Goal: Answer question/provide support: Answer question/provide support

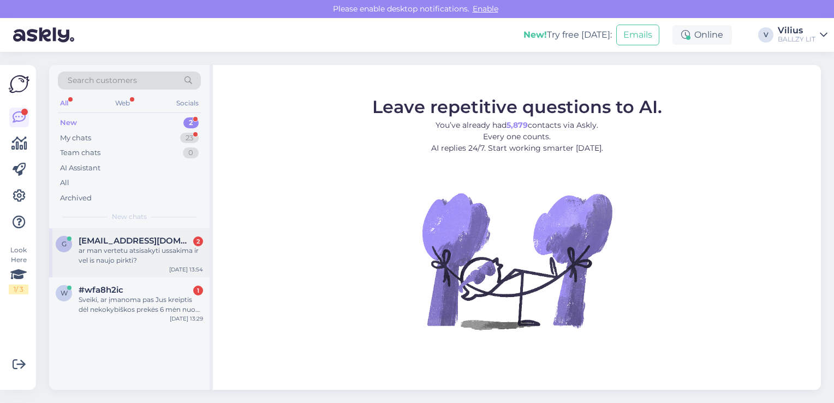
click at [144, 261] on div "ar man vertetu atsisakyti ussakima ir vel is naujo pirkti?" at bounding box center [141, 256] width 124 height 20
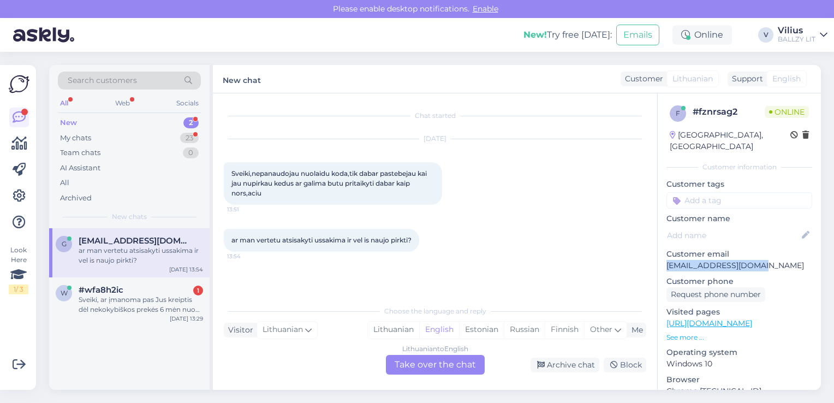
drag, startPoint x: 759, startPoint y: 258, endPoint x: 666, endPoint y: 259, distance: 92.8
click at [666, 260] on p "[EMAIL_ADDRESS][DOMAIN_NAME]" at bounding box center [739, 265] width 146 height 11
copy p "[EMAIL_ADDRESS][DOMAIN_NAME]"
click at [385, 331] on div "Lithuanian" at bounding box center [393, 329] width 51 height 16
click at [418, 369] on div "Lithuanian to Lithuanian Take over the chat" at bounding box center [435, 365] width 99 height 20
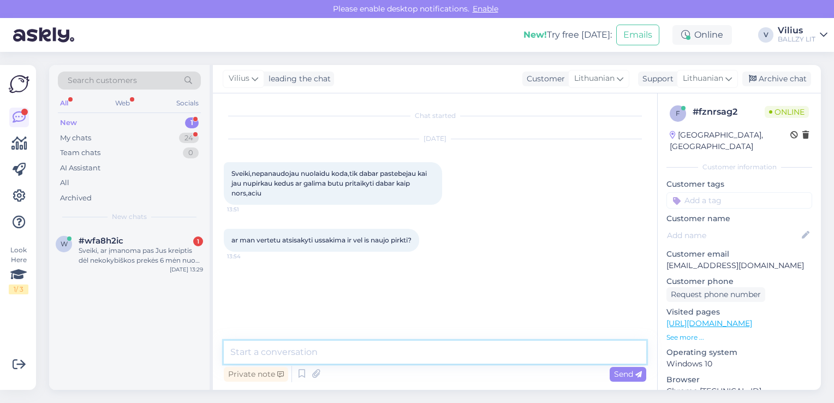
click at [408, 357] on textarea at bounding box center [435, 351] width 422 height 23
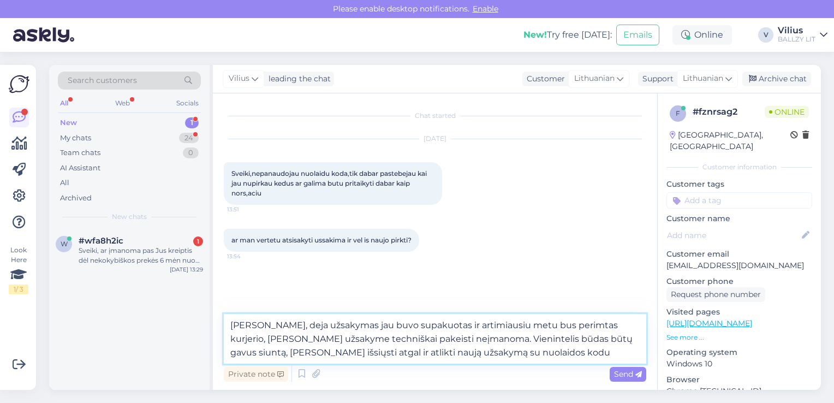
type textarea "[PERSON_NAME], deja užsakymas jau buvo supakuotas ir artimiausiu metu bus perim…"
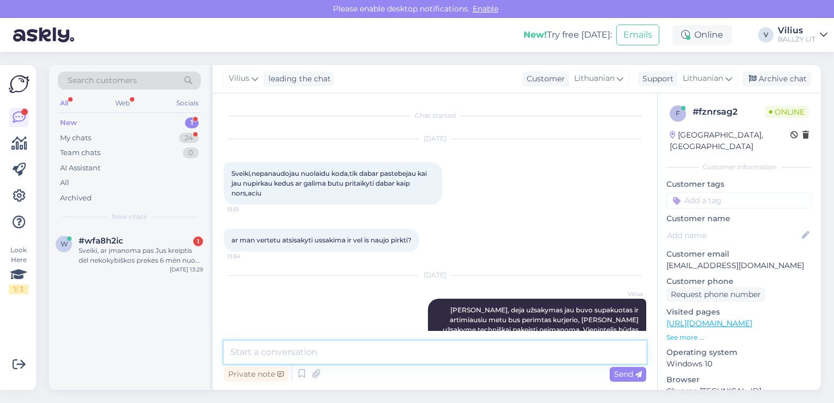
scroll to position [41, 0]
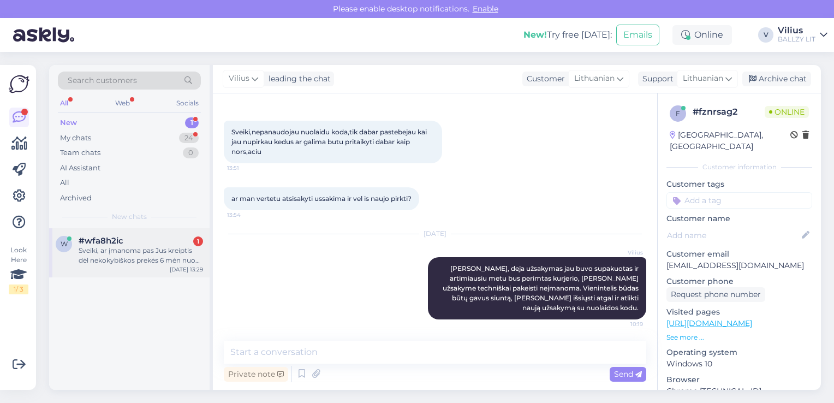
click at [141, 251] on div "Sveiki, ar įmanoma pas Jus kreiptis dėl nekokybiškos prekės 6 mėn nuo įsigyjimo?" at bounding box center [141, 256] width 124 height 20
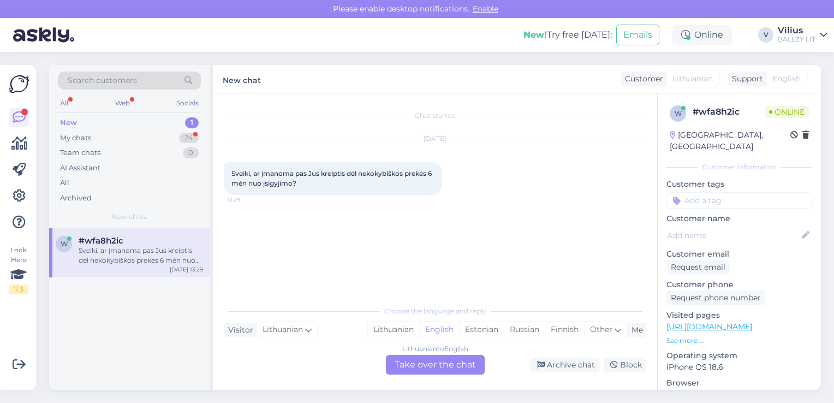
scroll to position [0, 0]
click at [399, 325] on div "Lithuanian" at bounding box center [393, 329] width 51 height 16
click at [424, 368] on div "Lithuanian to Lithuanian Take over the chat" at bounding box center [435, 365] width 99 height 20
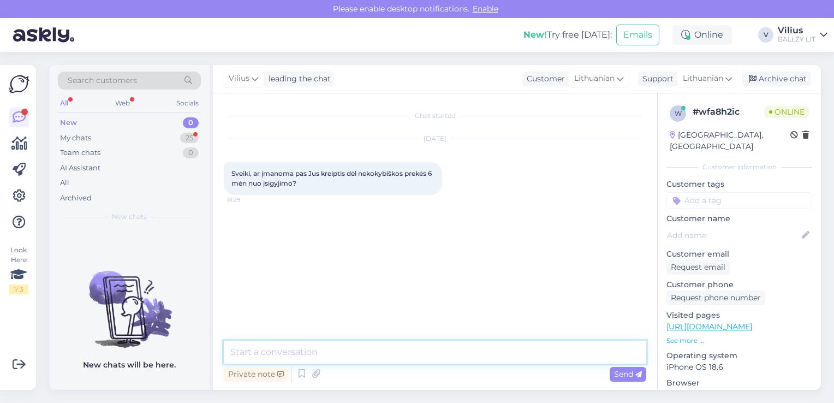
click at [397, 348] on textarea at bounding box center [435, 351] width 422 height 23
paste textarea "[PERSON_NAME], kilus abejonių dėl internetinėje parduotuvėje pirktos prekės kok…"
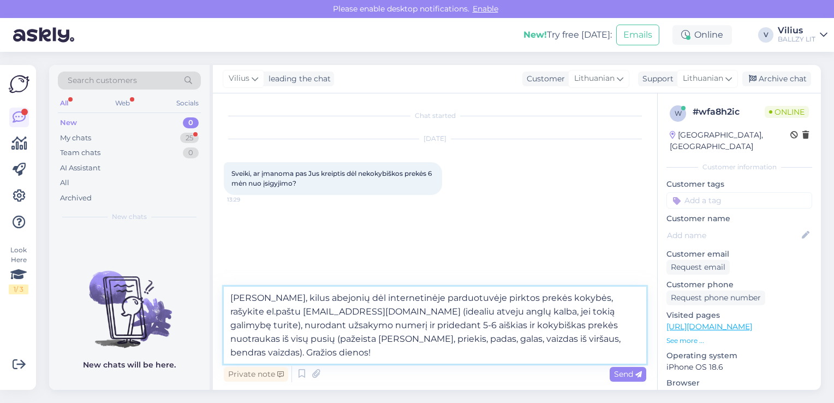
click at [235, 339] on textarea "[PERSON_NAME], kilus abejonių dėl internetinėje parduotuvėje pirktos prekės kok…" at bounding box center [435, 324] width 422 height 77
type textarea "[PERSON_NAME], kilus abejonių dėl internetinėje parduotuvėje pirktos prekės kok…"
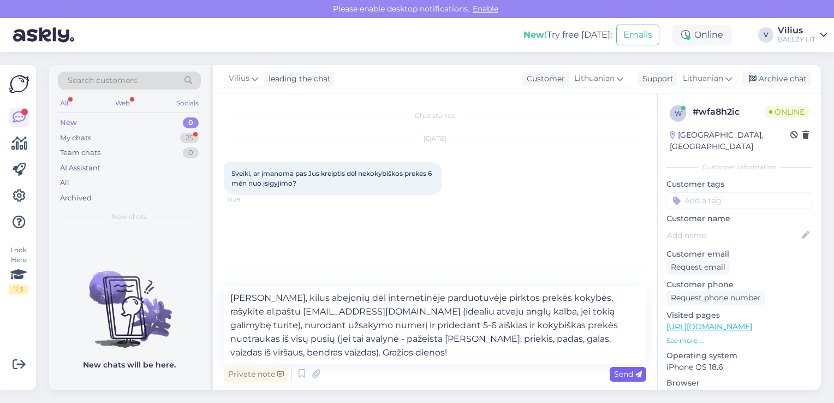
click at [631, 370] on span "Send" at bounding box center [628, 374] width 28 height 10
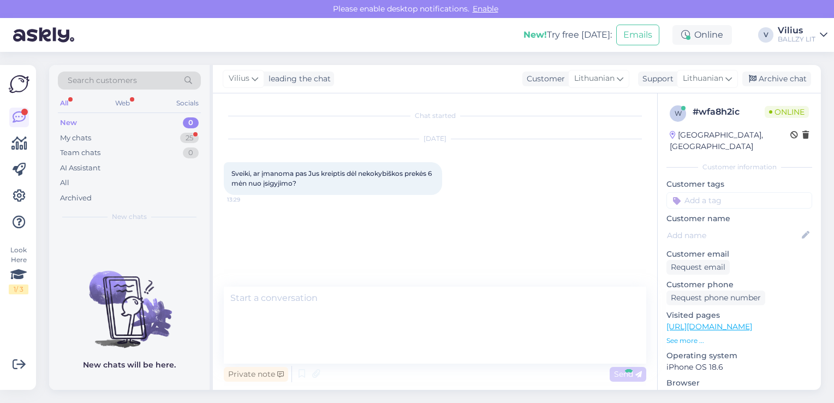
scroll to position [4, 0]
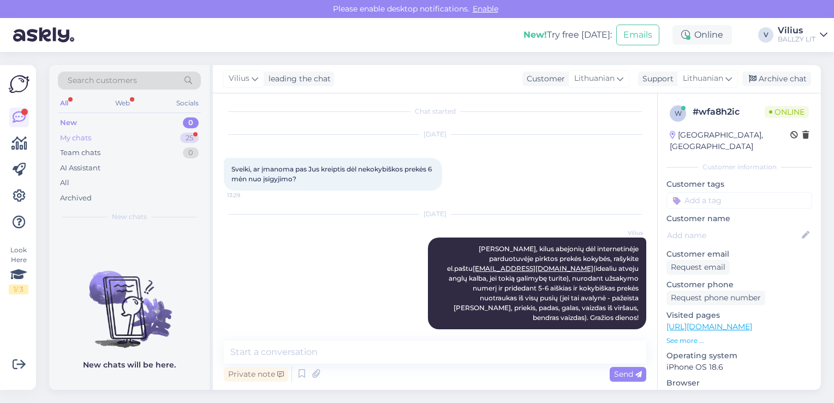
click at [158, 135] on div "My chats 25" at bounding box center [129, 137] width 143 height 15
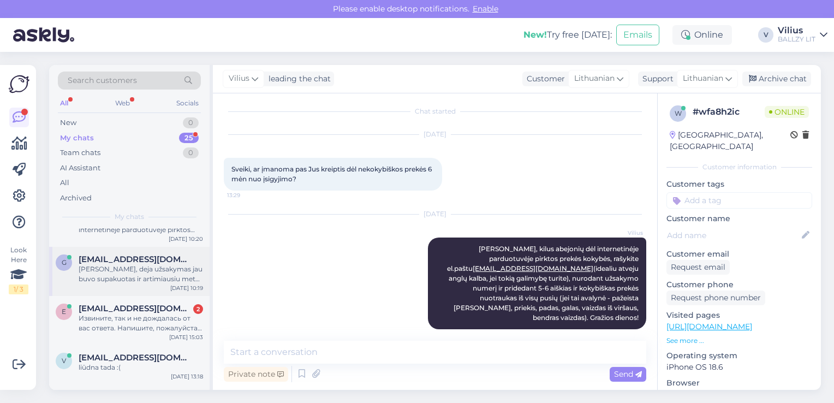
scroll to position [55, 0]
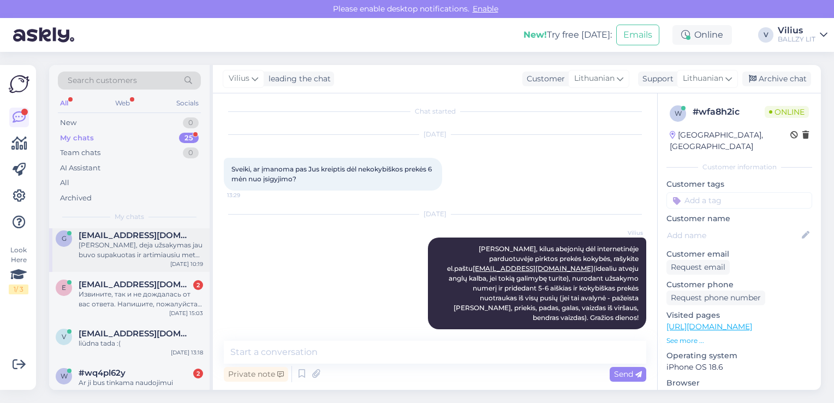
click at [146, 300] on div "Извините, так и не дождалась от вас ответа. Напишите, пожалуйста, каким образом…" at bounding box center [141, 299] width 124 height 20
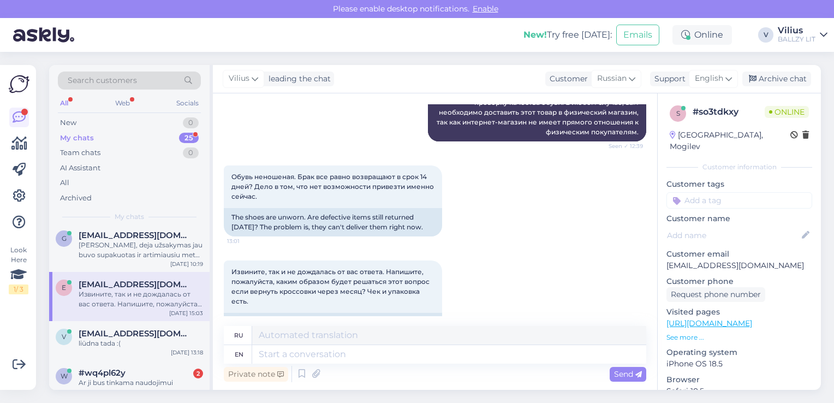
scroll to position [1056, 0]
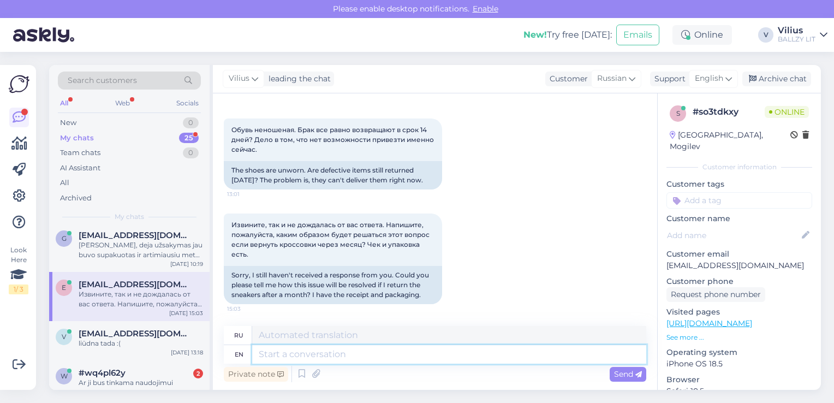
click at [322, 357] on textarea at bounding box center [449, 354] width 394 height 19
type textarea "Hello, by"
type textarea "Привет,"
type textarea "Hello, by la"
type textarea "Привет, от"
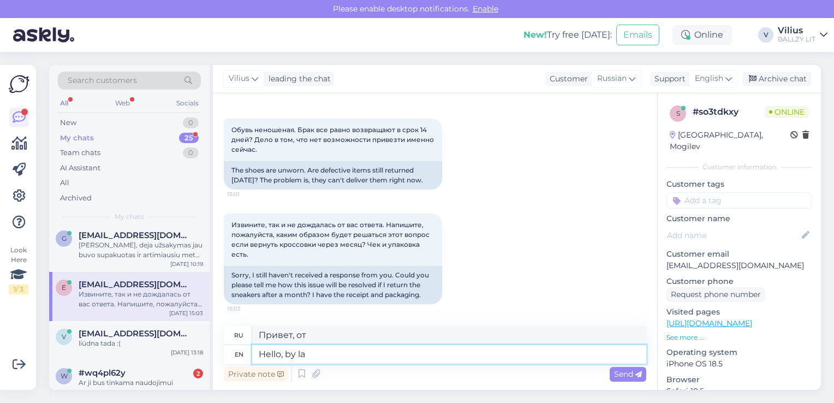
type textarea "Hello, by law"
type textarea "Здравствуйте, по закону"
type textarea "Hello, by law new it"
type textarea "Здравствуйте, по закону новый"
type textarea "Hello, by law new item c"
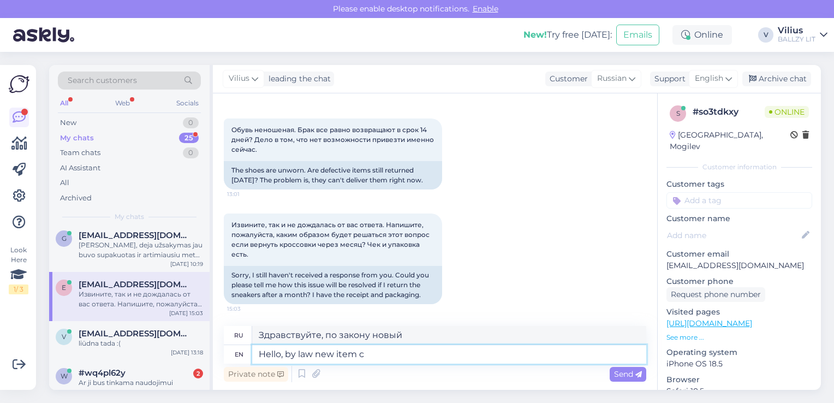
type textarea "Здравствуйте, по закону новый товар"
type textarea "Hello, by law new item can b"
type textarea "Здравствуйте, по закону новый товар может"
type textarea "Hello, by law new item can be re"
type textarea "Здравствуйте, по закону новый товар может быть"
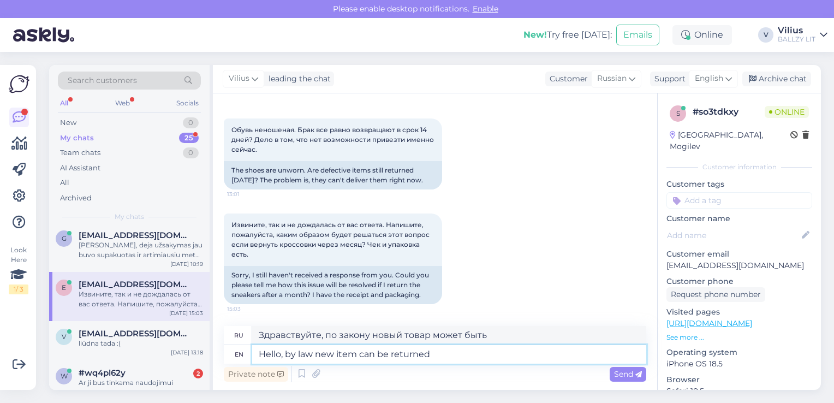
type textarea "Hello, by law new item can be returned"
type textarea "Здравствуйте, по закону новый товар можно вернуть."
type textarea "Hello, by law new item can be returned in"
type textarea "Здравствуйте, по закону новый товар можно вернуть [PERSON_NAME]"
type textarea "Hello, by law new item can be returned in 14 d"
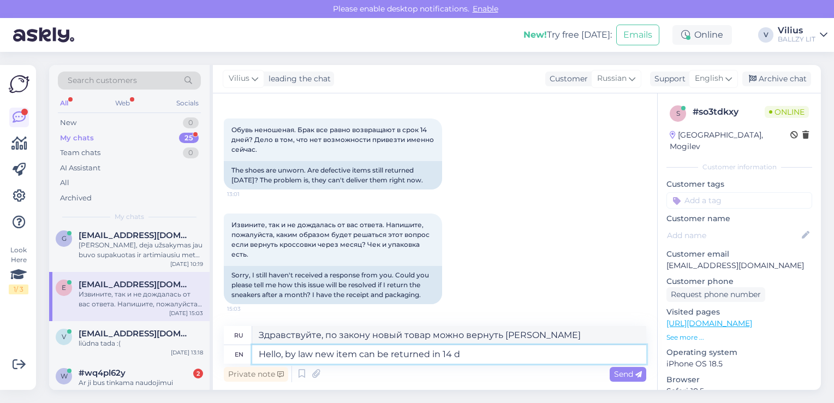
type textarea "Здравствуйте, по закону новый товар можно вернуть в течение 14"
type textarea "Hello, by law new item can be returned [DATE] (if it was bought in phy"
type textarea "Здравствуйте, по закону новый товар можно вернуть в течение 14 дней (если он"
type textarea "Hello, by law new item can be returned [DATE] (if it was bought in phys"
type textarea "Здравствуйте, по закону новый товар можно вернуть в течение 14 дней (если он бы…"
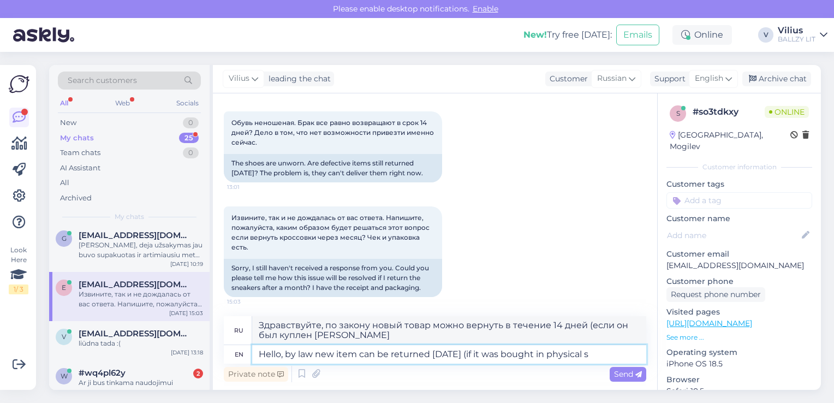
type textarea "Hello, by law new item can be returned [DATE] (if it was bought in physical st"
type textarea "Здравствуйте, по закону новый товар можно вернуть в течение 14 дней (если он бы…"
type textarea "Hello, by law new item can be returned [DATE] (if it was bought in physical sto…"
type textarea "Здравствуйте, по закону новый товар можно вернуть в течение 14 дней (если он бы…"
type textarea "Hello, by law new item can be returned [DATE] (if it was bought in physical sto…"
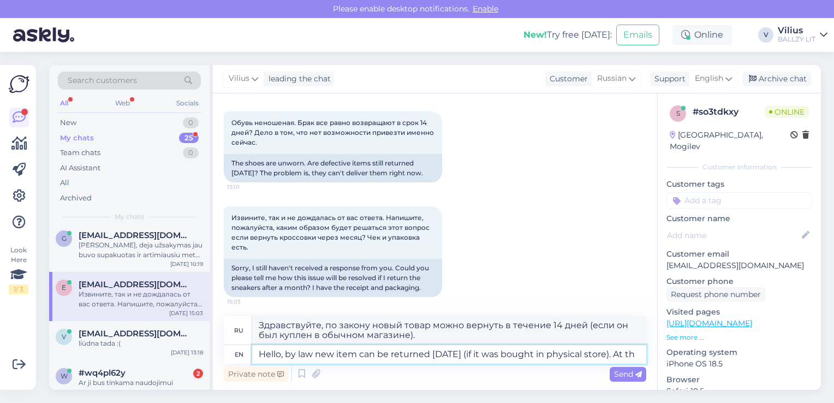
type textarea "Здравствуйте! По закону новый товар можно вернуть в течение 14 дней (если он бы…"
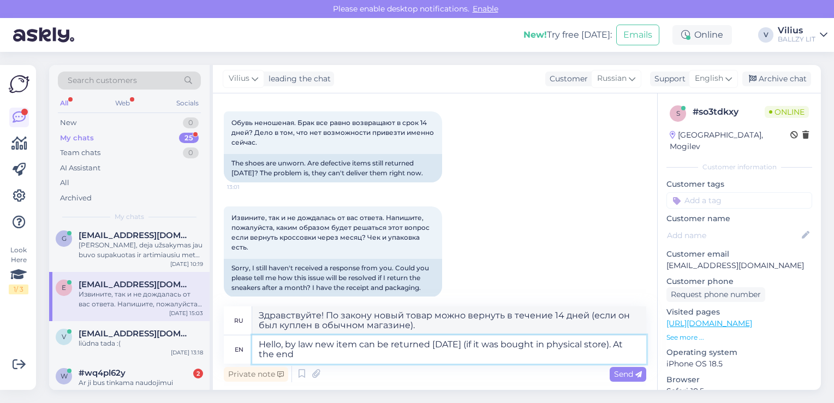
type textarea "Hello, by law new item can be returned [DATE] (if it was bought in physical sto…"
type textarea "Здравствуйте! По закону новый товар можно вернуть в течение 14 дней (если он бы…"
type textarea "Hello, by law new item can be returned [DATE] (if it was bought in physical sto…"
type textarea "Здравствуйте! По закону новый товар можно вернуть в течение 14 дней (если он бы…"
type textarea "Hello, by law new item can be returned [DATE] (if it was bought in physical sto…"
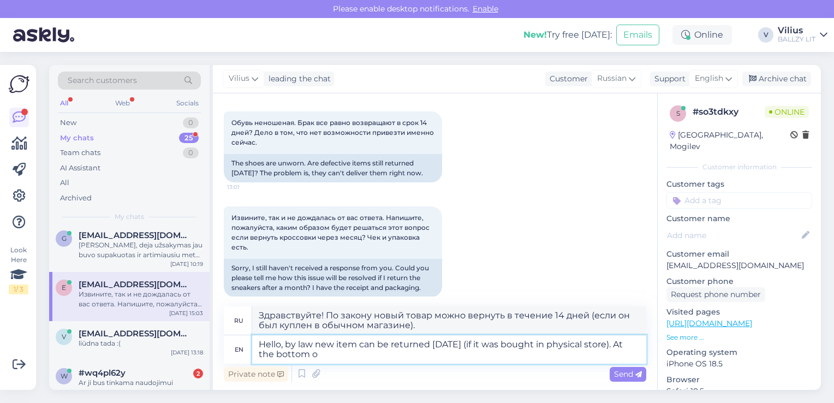
type textarea "Здравствуйте! По закону новый товар можно вернуть в течение 14 дней (если он бы…"
type textarea "Hello, by law new item can be returned [DATE] (if it was bought in physical sto…"
type textarea "Здравствуйте! По закону новый товар можно вернуть в течение 14 дней (если он бы…"
type textarea "Hello, by law new item can be returned [DATE] (if it was bought in physical sto…"
type textarea "Здравствуйте! По закону новый товар можно вернуть в течение 14 дней (если он бы…"
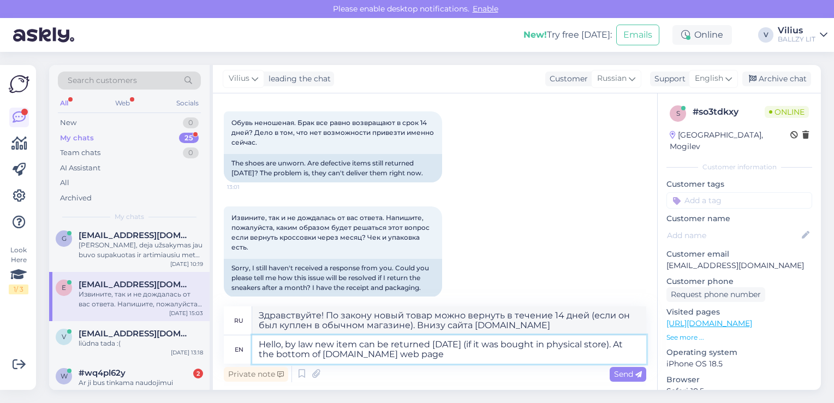
type textarea "Hello, by law new item can be returned [DATE] (if it was bought in physical sto…"
type textarea "Здравствуйте! По закону новый товар можно вернуть в течение 14 дней (если он бы…"
type textarea "Hello, by law new item can be returned [DATE] (if it was bought in physical sto…"
type textarea "Здравствуйте! По закону новый товар можно вернуть в течение 14 дней (если он бы…"
type textarea "Hello, by law new item can be returned [DATE] (if it was bought in physical sto…"
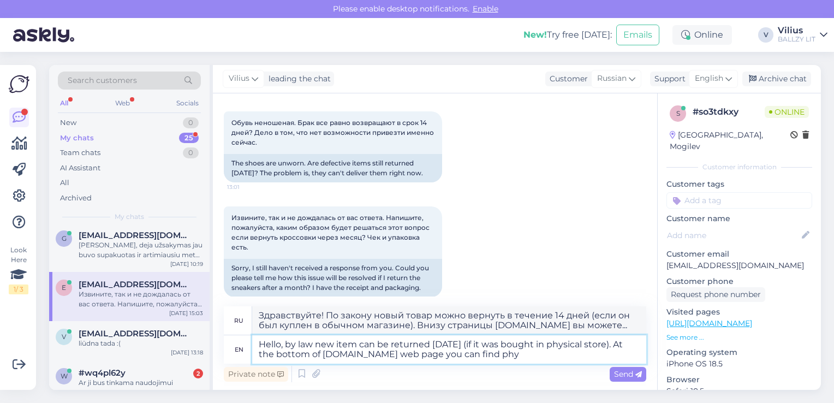
type textarea "Здравствуйте! По закону новый товар можно вернуть в течение 14 дней (если он бы…"
type textarea "Hello, by law new item can be returned [DATE] (if it was bought in physical sto…"
type textarea "Здравствуйте! По закону новый товар можно вернуть в течение 14 дней (если он бы…"
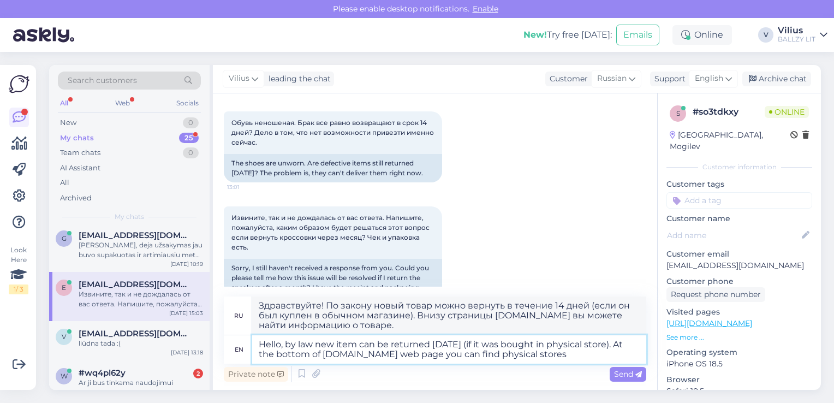
type textarea "Hello, by law new item can be returned [DATE] (if it was bought in physical sto…"
type textarea "Здравствуйте! По закону новый товар можно вернуть в течение 14 дней (если он бы…"
type textarea "Hello, by law new item can be returned [DATE] (if it was bought in physical sto…"
type textarea "Здравствуйте! По закону новый товар можно вернуть в течение 14 дней (если он бы…"
type textarea "Hello, by law new item can be returned [DATE] (if it was bought in physical sto…"
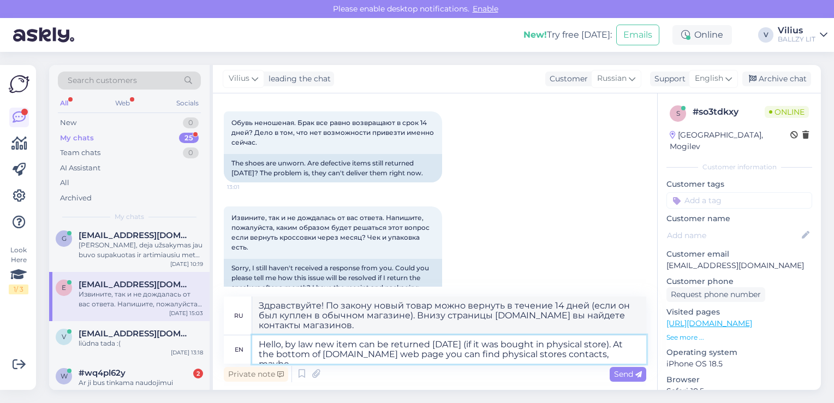
type textarea "Здравствуйте! По закону новый товар можно вернуть в течение 14 дней (если он бы…"
type textarea "Hello, by law new item can be returned [DATE] (if it was bought in physical sto…"
type textarea "Здравствуйте! По закону новый товар можно вернуть в течение 14 дней (если он бы…"
type textarea "Hello, by law new item can be returned [DATE] (if it was bought in physical sto…"
type textarea "Здравствуйте! По закону новый товар можно вернуть в течение 14 дней (если он бы…"
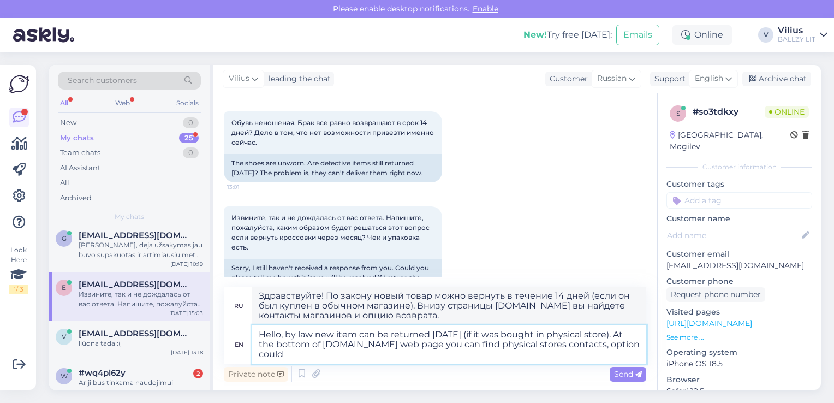
type textarea "Hello, by law new item can be returned [DATE] (if it was bought in physical sto…"
type textarea "Здравствуйте! По закону новый товар можно вернуть в течение 14 дней (если он бы…"
type textarea "Hello, by law new item can be returned [DATE] (if it was bought in physical sto…"
type textarea "Здравствуйте! По закону новый товар можно вернуть в течение 14 дней (если он бы…"
type textarea "Hello, by law new item can be returned [DATE] (if it was bought in physical sto…"
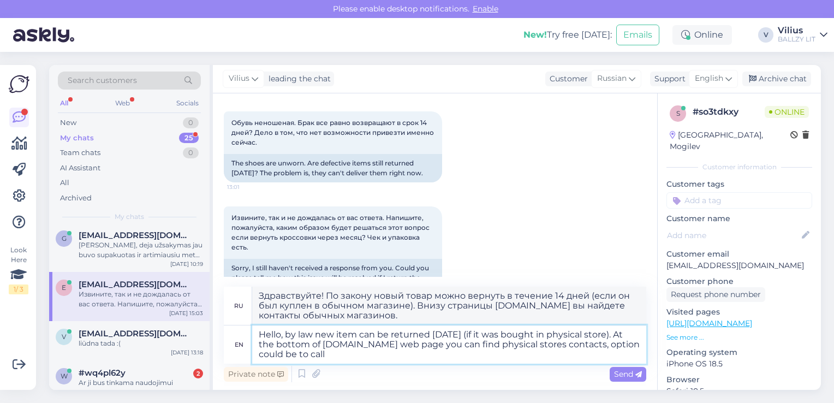
type textarea "Здравствуйте! По закону новый товар можно вернуть в течение 14 дней (если он бы…"
type textarea "Hello, by law new item can be returned [DATE] (if it was bought in physical sto…"
type textarea "Здравствуйте! По закону новый товар можно вернуть в течение 14 дней (если он бы…"
type textarea "Hello, by law new item can be returned [DATE] (if it was bought in physical sto…"
type textarea "Здравствуйте! По закону новый товар можно вернуть в течение 14 дней (если он бы…"
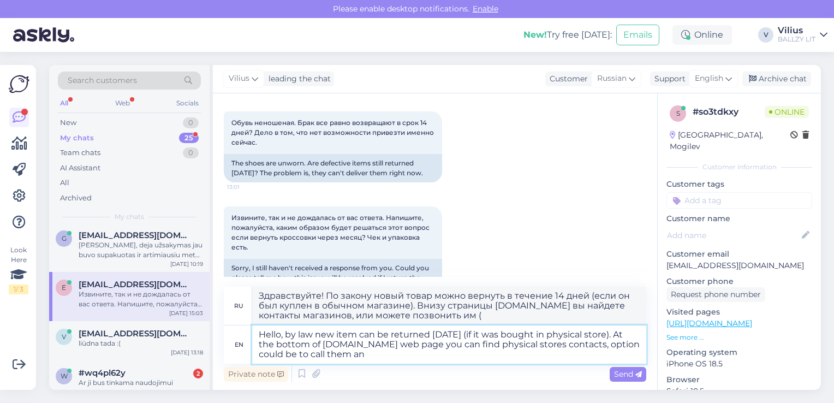
type textarea "Hello, by law new item can be returned [DATE] (if it was bought in physical sto…"
type textarea "Здравствуйте! По закону новый товар можно вернуть в течение 14 дней (если он бы…"
type textarea "Hello, by law new item can be returned [DATE] (if it was bought in physical sto…"
type textarea "Здравствуйте! По закону новый товар можно вернуть в течение 14 дней (если он бы…"
type textarea "Hello, by law new item can be returned [DATE] (if it was bought in physical sto…"
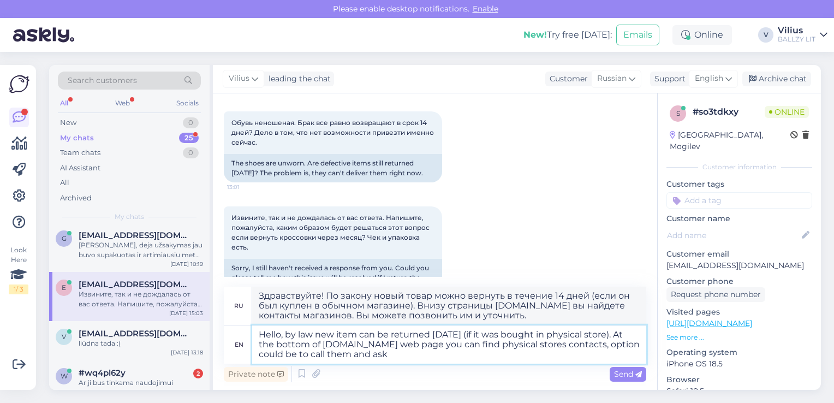
type textarea "Здравствуйте! По закону новый товар можно вернуть в течение 14 дней (если он бы…"
type textarea "Hello, by law new item can be returned [DATE] (if it was bought in physical sto…"
type textarea "Здравствуйте! По закону новый товар можно вернуть в течение 14 дней (если он бы…"
type textarea "Hello, by law new item can be returned [DATE] (if it was bought in physical sto…"
type textarea "Здравствуйте! По закону новый товар можно вернуть в течение 14 дней (если он бы…"
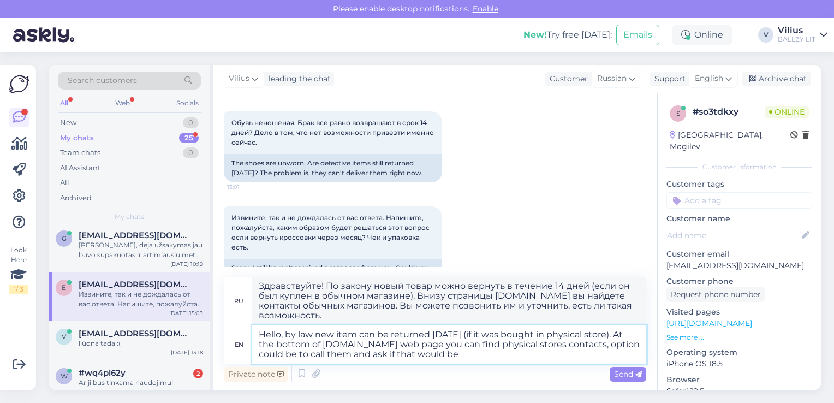
type textarea "Hello, by law new item can be returned [DATE] (if it was bought in physical sto…"
type textarea "Здравствуйте! По закону новый товар можно вернуть в течение 14 дней (если он бы…"
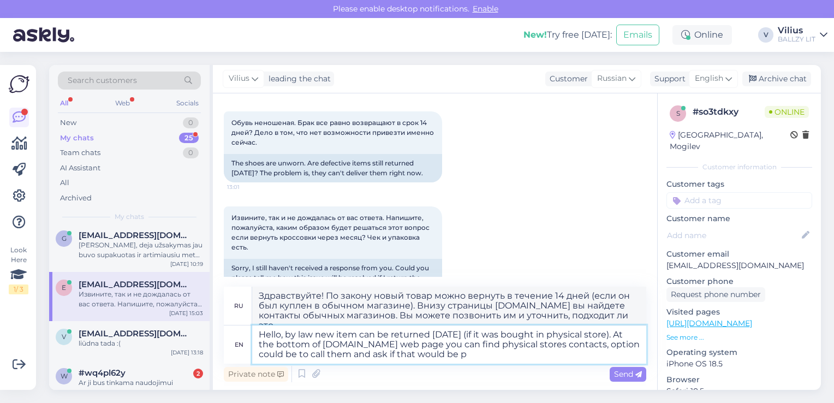
type textarea "Hello, by law new item can be returned [DATE] (if it was bought in physical sto…"
type textarea "Здравствуйте! По закону новый товар можно вернуть в течение 14 дней (если он бы…"
type textarea "Hello, by law new item can be returned [DATE] (if it was bought in physical sto…"
type textarea "Здравствуйте! По закону новый товар можно вернуть в течение 14 дней (если он бы…"
type textarea "Hello, by law new item can be returned [DATE] (if it was bought in physical sto…"
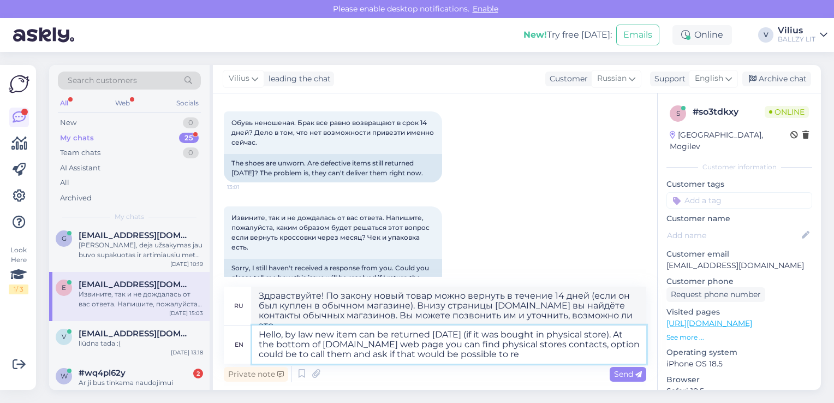
type textarea "Здравствуйте! По закону новый товар можно вернуть в течение 14 дней (если он бы…"
type textarea "Hello, by law new item can be returned [DATE] (if it was bought in physical sto…"
type textarea "Здравствуйте! По закону новый товар можно вернуть в течение 14 дней (если он бы…"
type textarea "Hello, by law new item can be returned [DATE] (if it was bought in physical sto…"
type textarea "Здравствуйте! По закону новый товар можно вернуть в течение 14 дней (если он бы…"
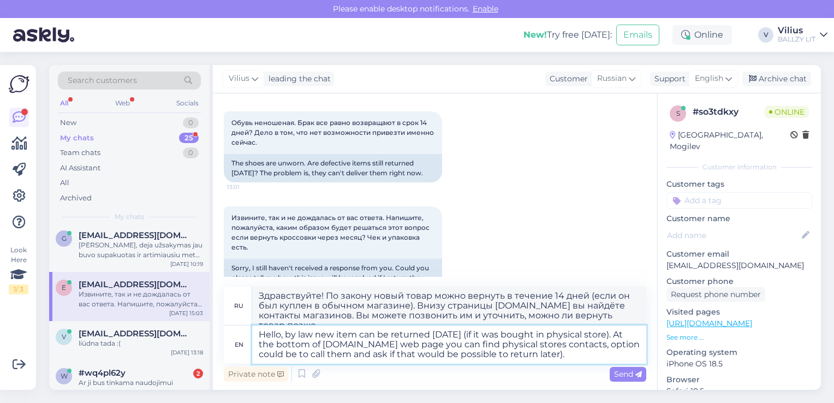
type textarea "Hello, by law new item can be returned [DATE] (if it was bought in physical sto…"
type textarea "Здравствуйте! По закону новый товар можно вернуть в течение 14 дней (если он бы…"
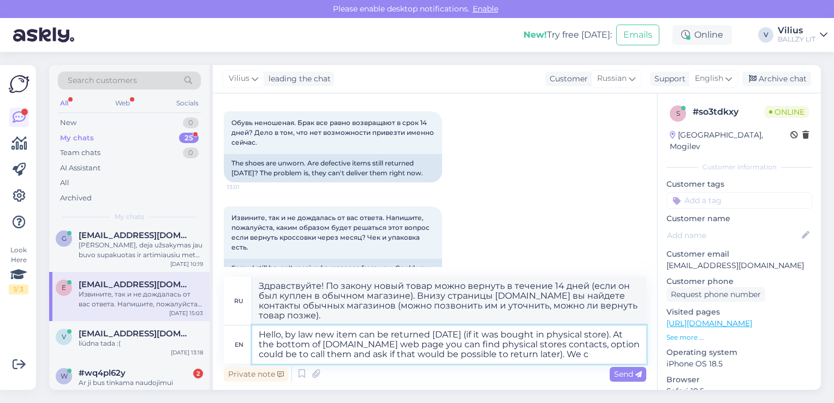
type textarea "Hello, by law new item can be returned [DATE] (if it was bought in physical sto…"
type textarea "Здравствуйте! По закону новый товар можно вернуть в течение 14 дней (если он бы…"
type textarea "Hello, by law new item can be returned [DATE] (if it was bought in physical sto…"
type textarea "Здравствуйте! По закону новый товар можно вернуть в течение 14 дней (если он бы…"
type textarea "Hello, by law new item can be returned [DATE] (if it was bought in physical sto…"
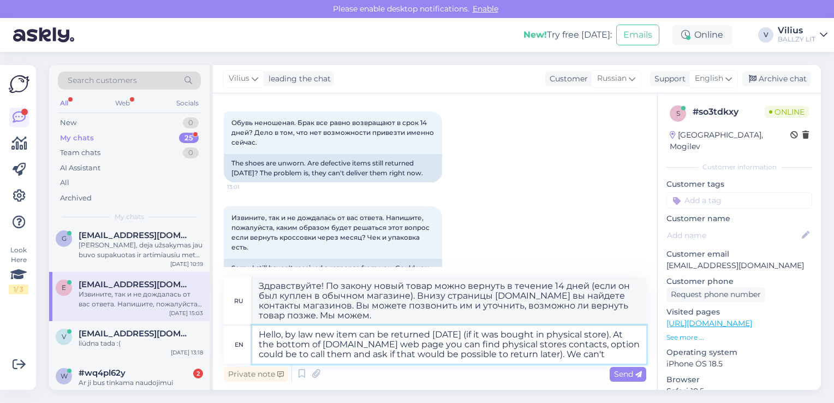
type textarea "Здравствуйте! По закону новый товар можно вернуть в течение 14 дней (если он бы…"
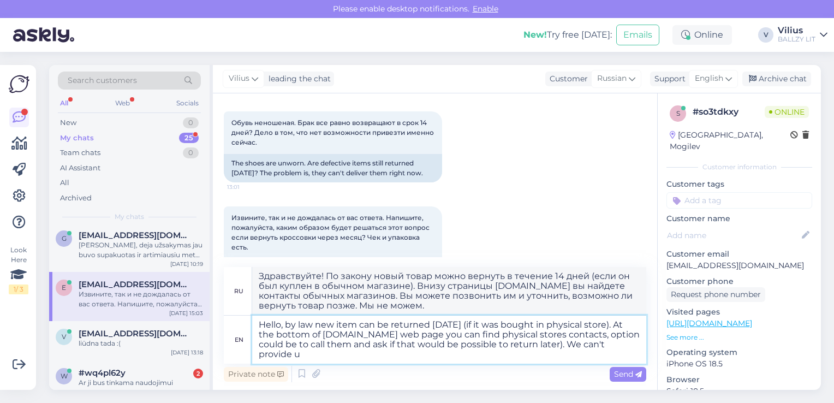
type textarea "Hello, by law new item can be returned [DATE] (if it was bought in physical sto…"
type textarea "Здравствуйте! По закону новый товар можно вернуть в течение 14 дней (если он бы…"
type textarea "Hello, by law new item can be returned [DATE] (if it was bought in physical sto…"
type textarea "Здравствуйте! По закону новый товар можно вернуть в течение 14 дней (если он бы…"
type textarea "Hello, by law new item can be returned [DATE] (if it was bought in physical sto…"
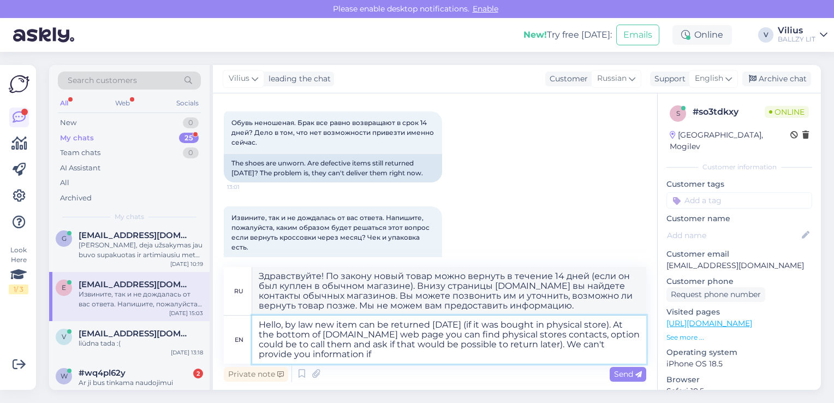
type textarea "Здравствуйте! По закону новый товар можно вернуть в течение 14 дней (если он бы…"
type textarea "Hello, by law new item can be returned [DATE] (if it was bought in physical sto…"
type textarea "Здравствуйте! По закону новый товар можно вернуть в течение 14 дней (если он бы…"
type textarea "Hello, by law new item can be returned [DATE] (if it was bought in physical sto…"
type textarea "Здравствуйте! По закону новый товар можно вернуть в течение 14 дней (если он бы…"
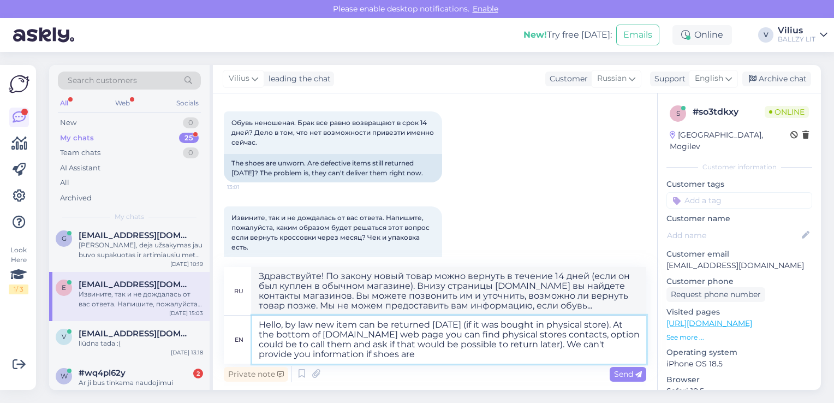
type textarea "Hello, by law new item can be returned [DATE] (if it was bought in physical sto…"
type textarea "Здравствуйте! По закону новый товар можно вернуть в течение 14 дней (если он бы…"
type textarea "Hello, by law new item can be returned [DATE] (if it was bought in physical sto…"
type textarea "Здравствуйте! По закону новый товар можно вернуть в течение 14 дней (если он бы…"
type textarea "Hello, by law new item can be returned [DATE] (if it was bought in physical sto…"
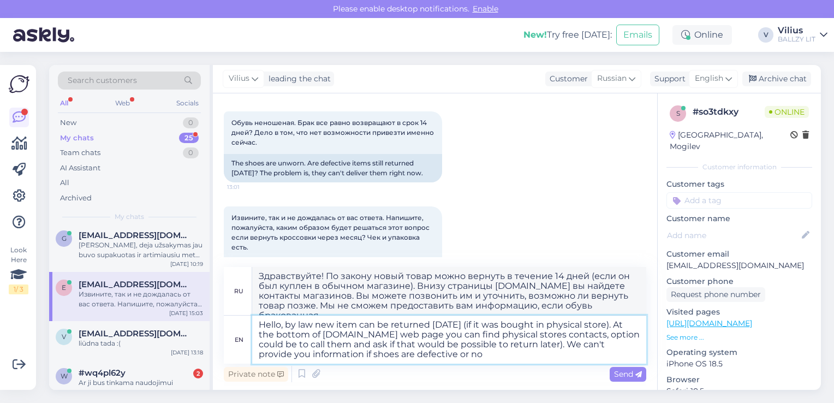
type textarea "Здравствуйте! По закону новый товар можно вернуть в течение 14 дней (если он бы…"
type textarea "Hello, by law new item can be returned [DATE] (if it was bought in physical sto…"
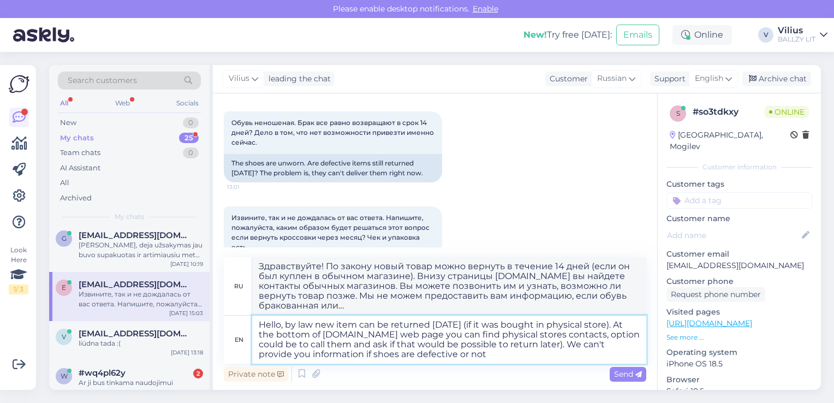
type textarea "Здравствуйте! По закону новый товар можно вернуть в течение 14 дней (если он бы…"
type textarea "Hello, by law new item can be returned [DATE] (if it was bought in physical sto…"
type textarea "Здравствуйте! По закону новый товар можно вернуть в течение 14 дней (если он бы…"
type textarea "Hello, by law new item can be returned [DATE] (if it was bought in physical sto…"
type textarea "Здравствуйте! По закону новый товар можно вернуть в течение 14 дней (если он бы…"
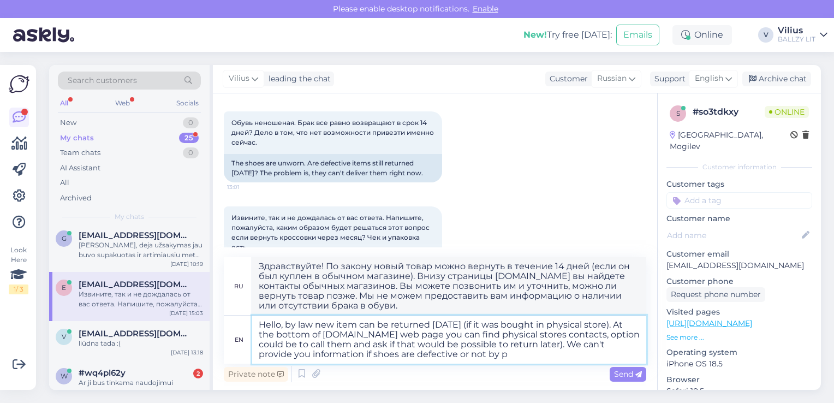
type textarea "Hello, by law new item can be returned [DATE] (if it was bought in physical sto…"
type textarea "Здравствуйте! По закону новый товар можно вернуть в течение 14 дней (если он бы…"
type textarea "Hello, by law new item can be returned [DATE] (if it was bought in physical sto…"
type textarea "Здравствуйте! По закону новый товар можно вернуть в течение 14 дней (если он бы…"
type textarea "Hello, by law new item can be returned [DATE] (if it was bought in physical sto…"
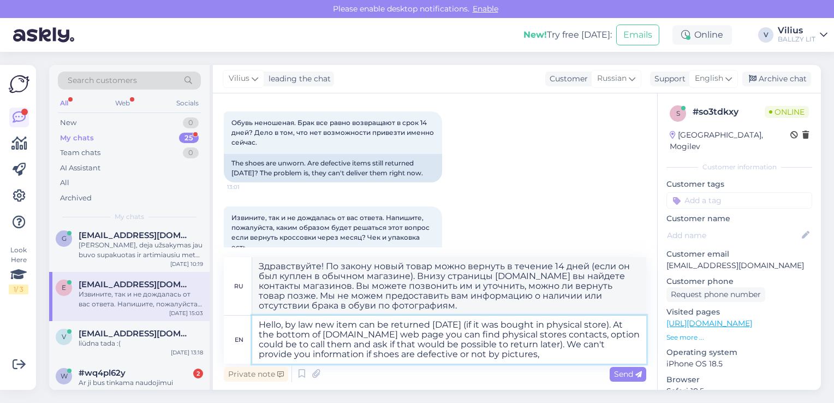
type textarea "Здравствуйте! По закону новый товар можно вернуть в течение 14 дней (если он бы…"
type textarea "Hello, by law new item can be returned [DATE] (if it was bought in physical sto…"
type textarea "Здравствуйте! По закону новый товар можно вернуть в течение 14 дней (если он бы…"
type textarea "Hello, by law new item can be returned [DATE] (if it was bought in physical sto…"
type textarea "Здравствуйте! По закону новый товар можно вернуть в течение 14 дней (если он бы…"
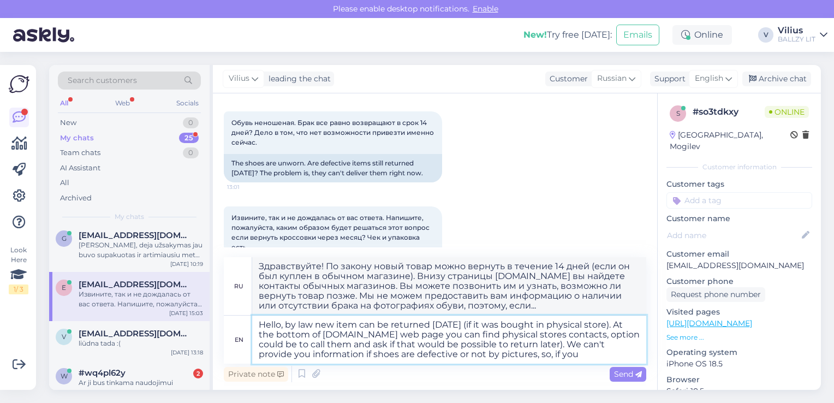
type textarea "Hello, by law new item can be returned [DATE] (if it was bought in physical sto…"
type textarea "Здравствуйте! По закону новый товар можно вернуть в течение 14 дней (если он бы…"
type textarea "Hello, by law new item can be returned [DATE] (if it was bought in physical sto…"
type textarea "Здравствуйте! По закону новый товар можно вернуть в течение 14 дней (если он бы…"
type textarea "Hello, by law new item can be returned [DATE] (if it was bought in physical sto…"
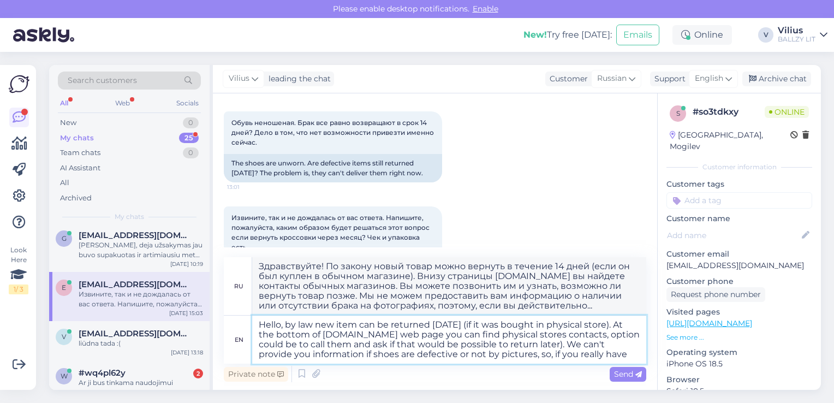
type textarea "Здравствуйте! По закону новый товар можно вернуть в течение 14 дней (если он бы…"
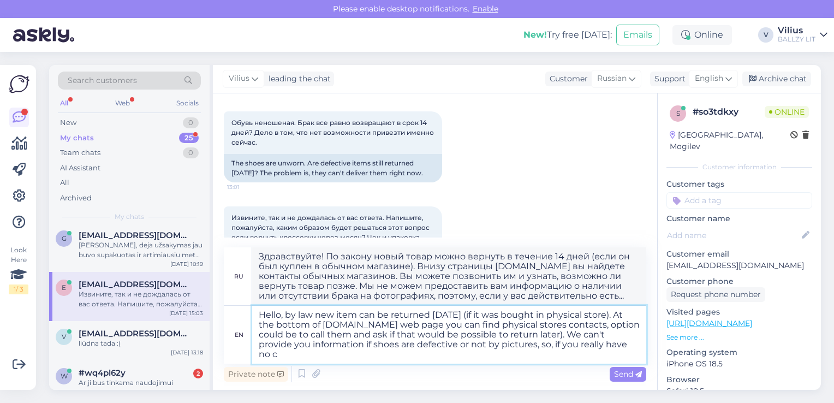
type textarea "Hello, by law new item can be returned [DATE] (if it was bought in physical sto…"
type textarea "Здравствуйте! По закону новый товар можно вернуть в течение 14 дней (если он бы…"
type textarea "Hello, by law new item can be returned [DATE] (if it was bought in physical sto…"
type textarea "Здравствуйте! По закону новый товар можно вернуть в течение 14 дней (если он бы…"
type textarea "Hello, by law new item can be returned [DATE] (if it was bought in physical sto…"
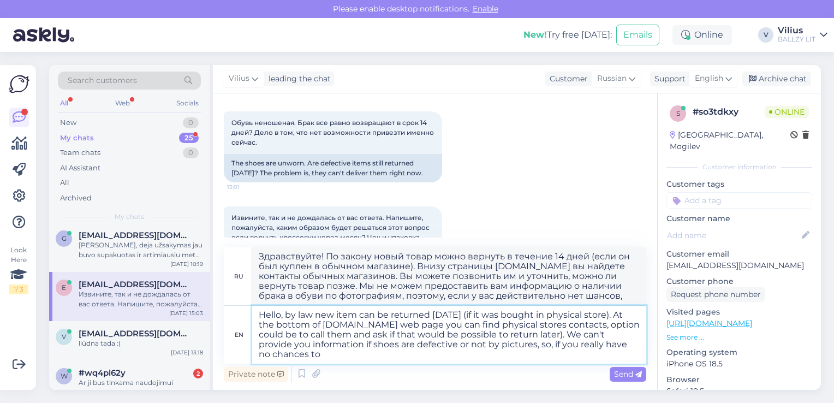
type textarea "Здравствуйте! По закону новый товар можно вернуть в течение 14 дней (если он бы…"
type textarea "Hello, by law new item can be returned [DATE] (if it was bought in physical sto…"
type textarea "Здравствуйте! По закону новый товар можно вернуть в течение 14 дней (если он бы…"
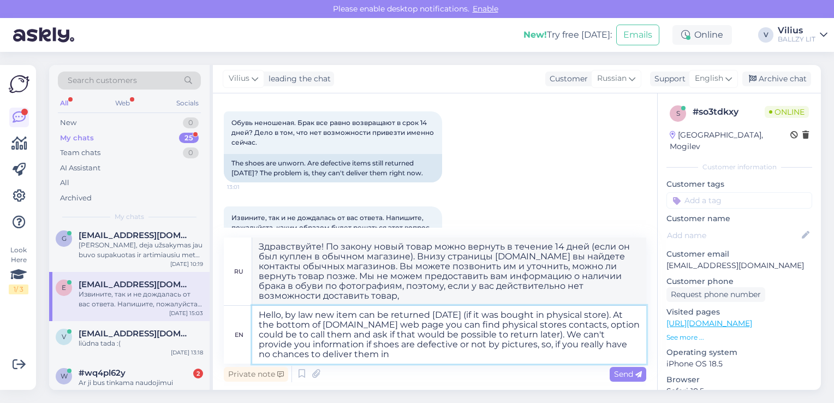
type textarea "Hello, by law new item can be returned [DATE] (if it was bought in physical sto…"
type textarea "Здравствуйте! По закону новый товар можно вернуть в течение 14 дней (если он бы…"
type textarea "Hello, by law new item can be returned [DATE] (if it was bought in physical sto…"
type textarea "Здравствуйте! По закону новый товар можно вернуть в течение 14 дней (если он бы…"
type textarea "Hello, by law new item can be returned [DATE] (if it was bought in physical sto…"
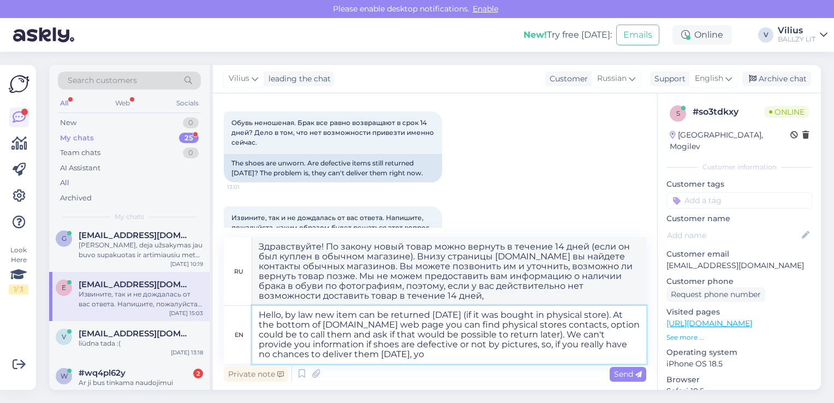
type textarea "Здравствуйте! По закону новый товар можно вернуть в течение 14 дней (если он бы…"
type textarea "Hello, by law new item can be returned [DATE] (if it was bought in physical sto…"
type textarea "Здравствуйте! По закону новый товар можно вернуть в течение 14 дней (если он бы…"
type textarea "Hello, by law new item can be returned [DATE] (if it was bought in physical sto…"
type textarea "Здравствуйте! По закону новый товар можно вернуть в течение 14 дней (если он бы…"
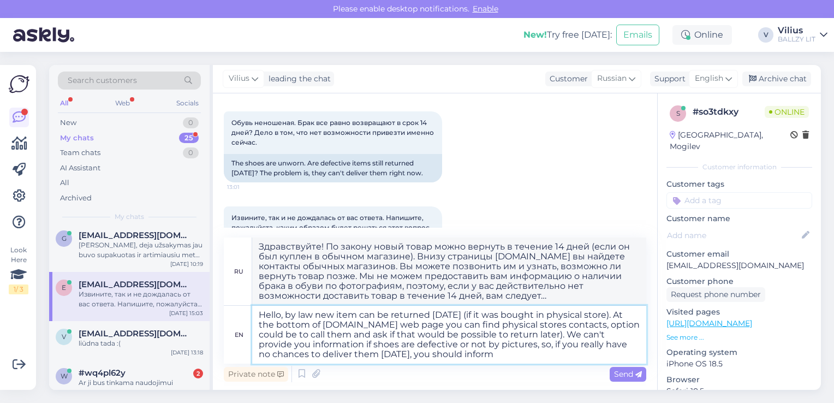
type textarea "Hello, by law new item can be returned [DATE] (if it was bought in physical sto…"
type textarea "Здравствуйте! По закону новый товар можно вернуть в течение 14 дней (если он бы…"
type textarea "Hello, by law new item can be returned [DATE] (if it was bought in physical sto…"
type textarea "Здравствуйте! По закону новый товар можно вернуть в течение 14 дней (если он бы…"
type textarea "Hello, by law new item can be returned [DATE] (if it was bought in physical sto…"
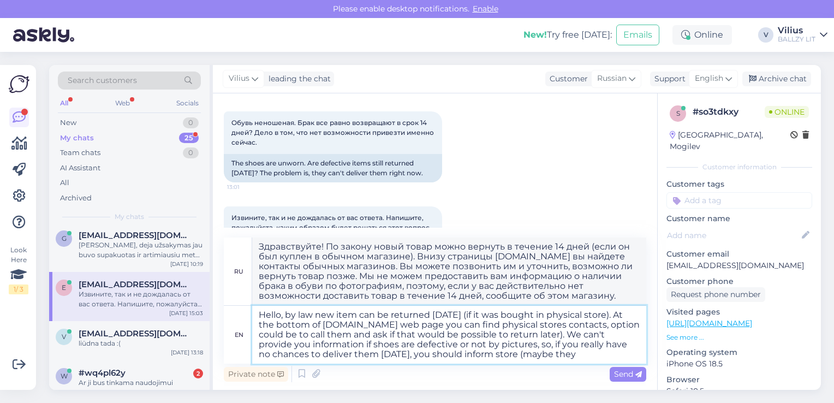
type textarea "Здравствуйте! По закону новый товар можно вернуть в течение 14 дней (если он бы…"
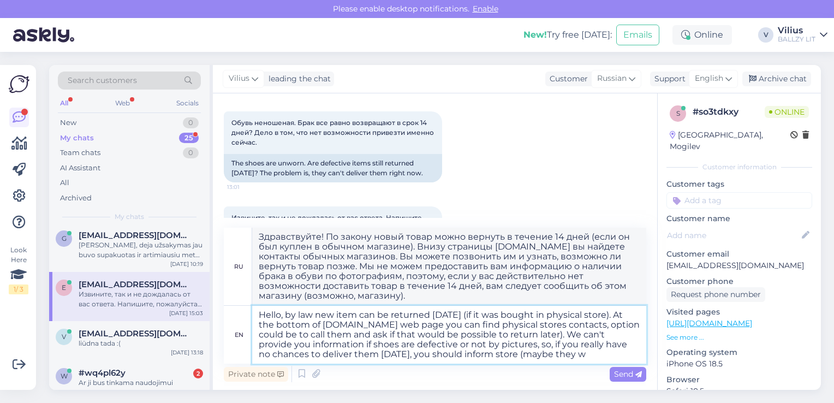
type textarea "Hello, by law new item can be returned [DATE] (if it was bought in physical sto…"
type textarea "Здравствуйте! По закону новый товар можно вернуть в течение 14 дней (если он бы…"
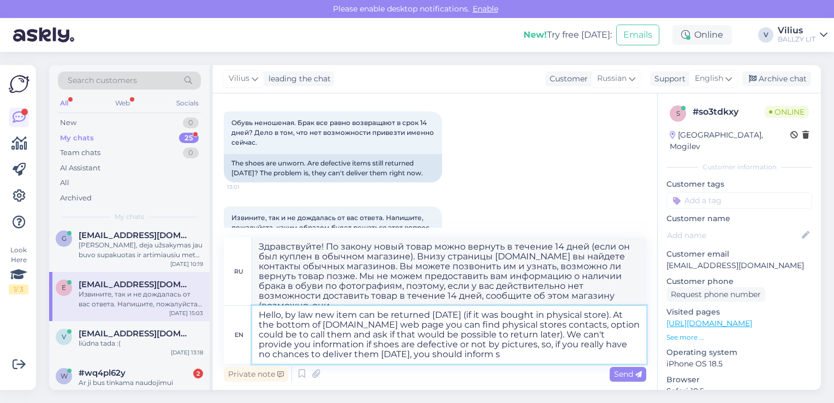
type textarea "Hello, by law new item can be returned [DATE] (if it was bought in physical sto…"
type textarea "Здравствуйте! По закону новый товар можно вернуть в течение 14 дней (если он бы…"
type textarea "Hello, by law new item can be returned [DATE] (if it was bought in physical sto…"
type textarea "Здравствуйте! По закону новый товар можно вернуть в течение 14 дней (если он бы…"
type textarea "Hello, by law new item can be returned [DATE] (if it was bought in physical sto…"
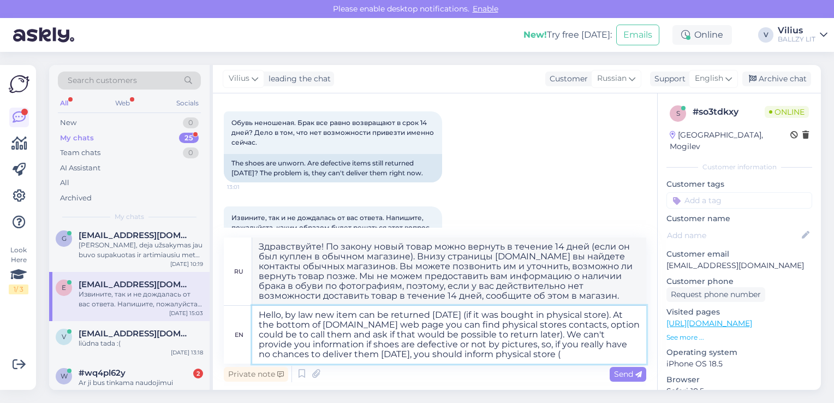
type textarea "Здравствуйте! По закону новый товар можно вернуть в течение 14 дней (если он бы…"
type textarea "Hello, by law new item can be returned [DATE] (if it was bought in physical sto…"
type textarea "Здравствуйте! По закону новый товар можно вернуть в течение 14 дней (если он бы…"
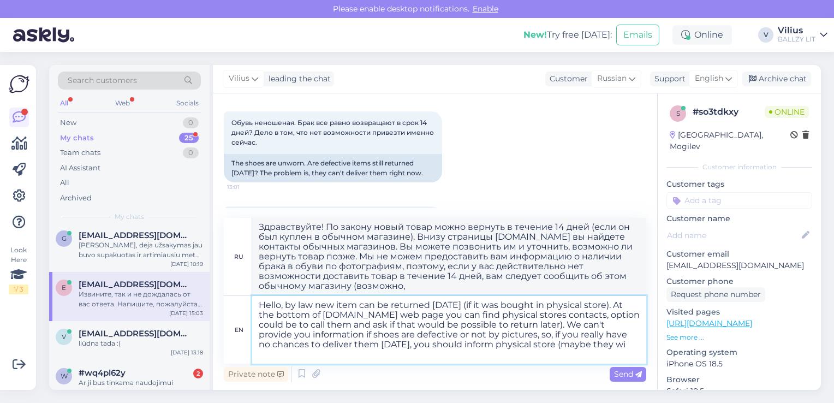
type textarea "Hello, by law new item can be returned [DATE] (if it was bought in physical sto…"
type textarea "Здравствуйте! По закону новый товар можно вернуть в течение 14 дней (если он бы…"
type textarea "Hello, by law new item can be returned [DATE] (if it was bought in physical sto…"
type textarea "Здравствуйте! По закону новый товар можно вернуть в течение 14 дней (если он бы…"
type textarea "Hello, by law new item can be returned [DATE] (if it was bought in physical sto…"
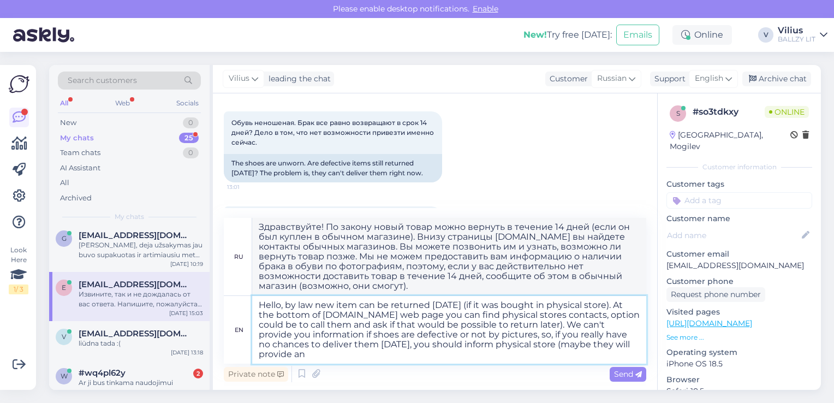
type textarea "Здравствуйте! По закону новый товар можно вернуть в течение 14 дней (если он бы…"
type textarea "Hello, by law new item can be returned [DATE] (if it was bought in physical sto…"
type textarea "Здравствуйте! По закону новый товар можно вернуть в течение 14 дней (если он бы…"
type textarea "Hello, by law new item can be returned [DATE] (if it was bought in physical sto…"
type textarea "Здравствуйте! По закону новый товар можно вернуть в течение 14 дней (если он бы…"
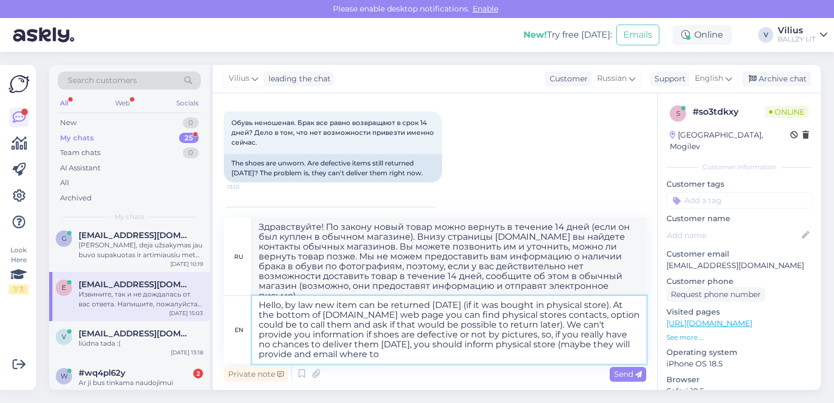
type textarea "Hello, by law new item can be returned [DATE] (if it was bought in physical sto…"
type textarea "Здравствуйте! По закону новый товар можно вернуть в течение 14 дней (если он бы…"
type textarea "Hello, by law new item can be returned [DATE] (if it was bought in physical sto…"
type textarea "Здравствуйте! По закону новый товар можно вернуть в течение 14 дней (если он бы…"
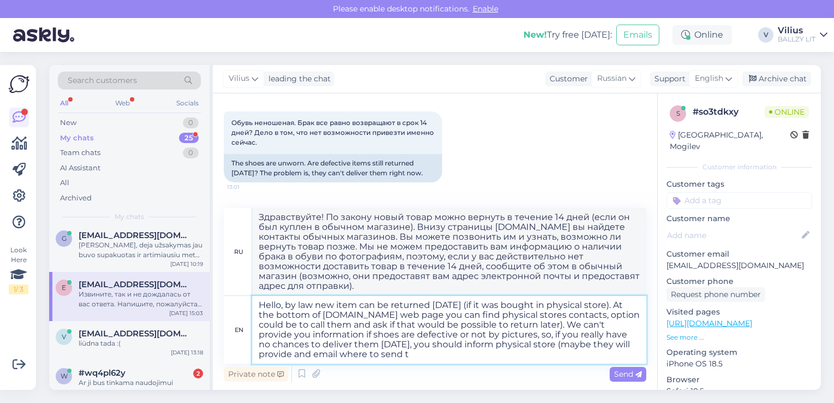
type textarea "Hello, by law new item can be returned [DATE] (if it was bought in physical sto…"
type textarea "Здравствуйте! По закону новый товар можно вернуть в течение 14 дней (если он бы…"
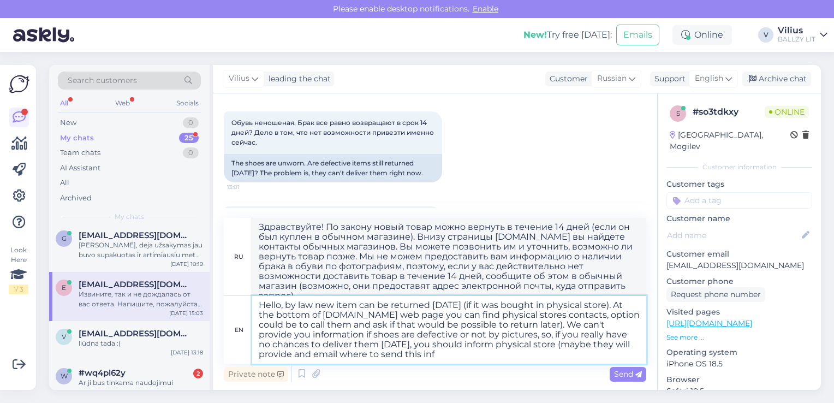
type textarea "Hello, by law new item can be returned [DATE] (if it was bought in physical sto…"
type textarea "Здравствуйте! По закону новый товар можно вернуть в течение 14 дней (если он бы…"
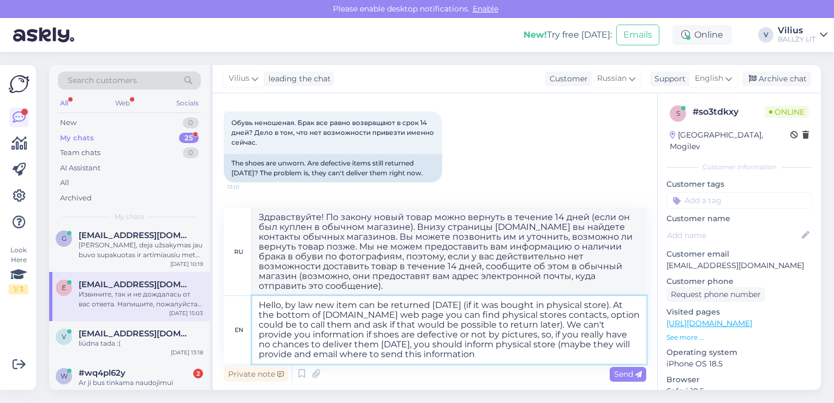
type textarea "Hello, by law new item can be returned [DATE] (if it was bought in physical sto…"
type textarea "Здравствуйте! По закону новый товар можно вернуть в течение 14 дней (если он бы…"
type textarea "Hello, by law new item can be returned [DATE] (if it was bought in physical sto…"
type textarea "Здравствуйте! По закону новый товар можно вернуть в течение 14 дней (если он бы…"
type textarea "Hello, by law new item can be returned [DATE] (if it was bought in physical sto…"
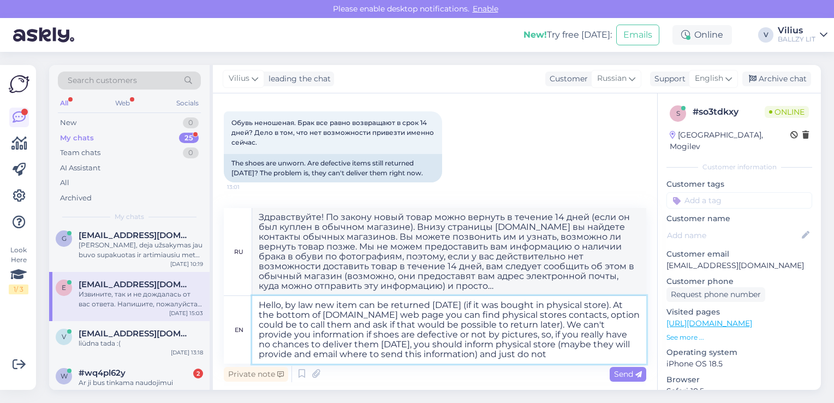
type textarea "Здравствуйте! По закону новый товар можно вернуть в течение 14 дней (если он бы…"
type textarea "Hello, by law new item can be returned [DATE] (if it was bought in physical sto…"
type textarea "Loremipsumdo! Si ametco adipi elits doeiu tempori u laboree 69 dolo (magn al en…"
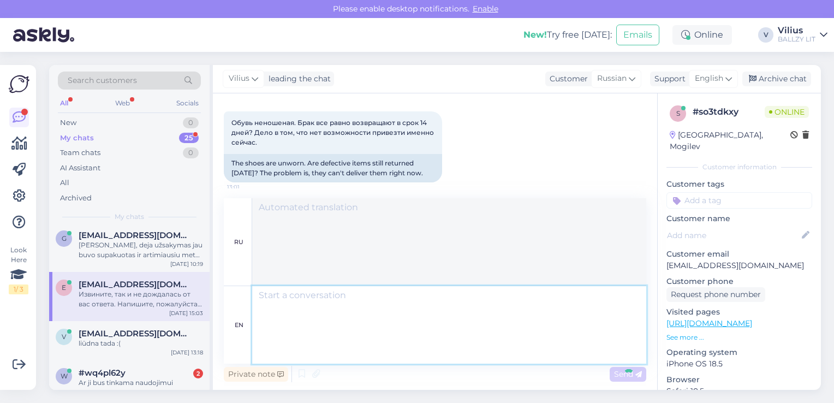
scroll to position [1331, 0]
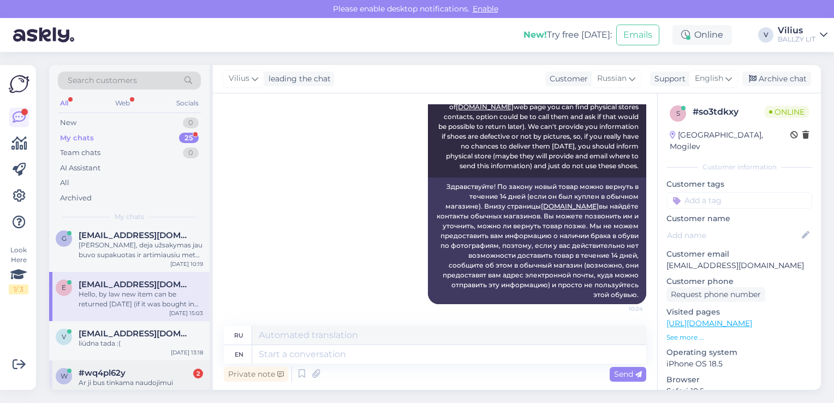
click at [134, 379] on div "Ar ji bus tinkama naudojimui [GEOGRAPHIC_DATA]?" at bounding box center [141, 388] width 124 height 20
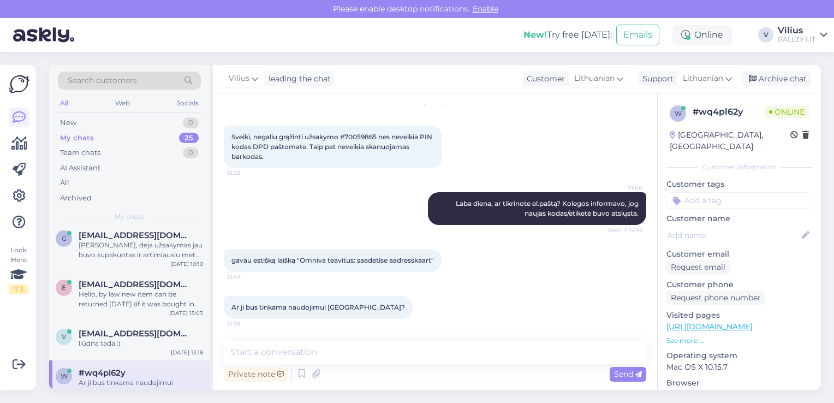
scroll to position [46, 0]
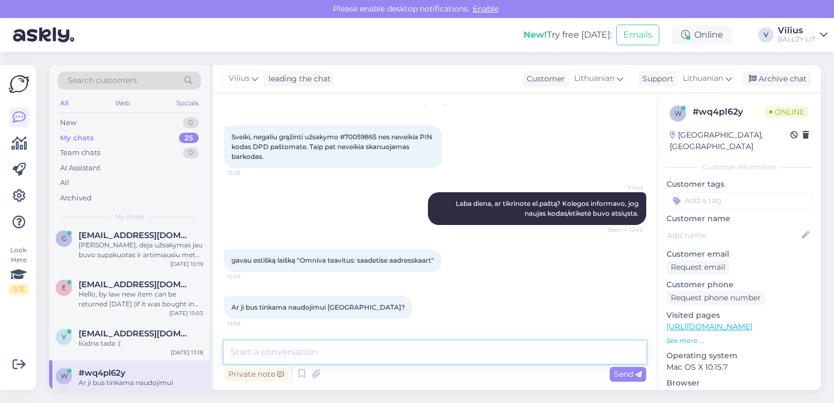
click at [333, 358] on textarea at bounding box center [435, 351] width 422 height 23
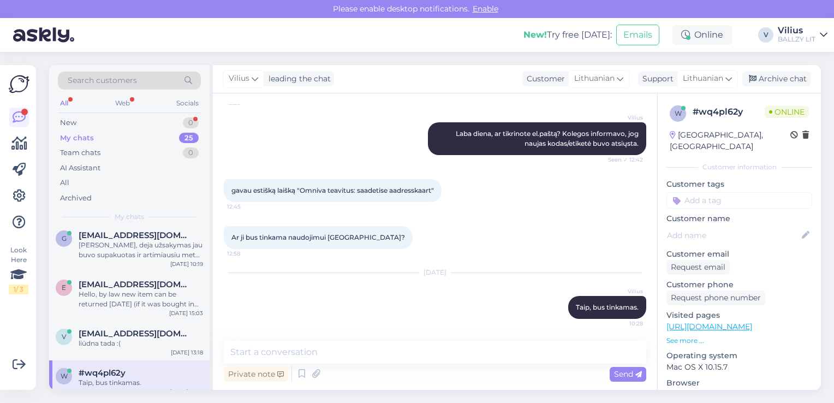
scroll to position [0, 0]
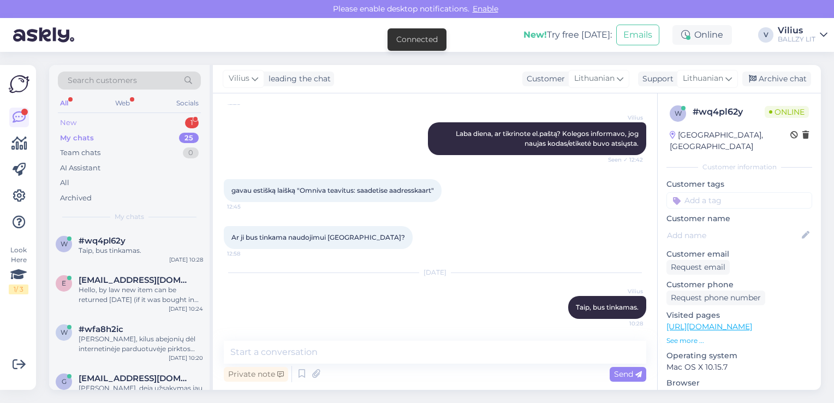
click at [113, 119] on div "New 1" at bounding box center [129, 122] width 143 height 15
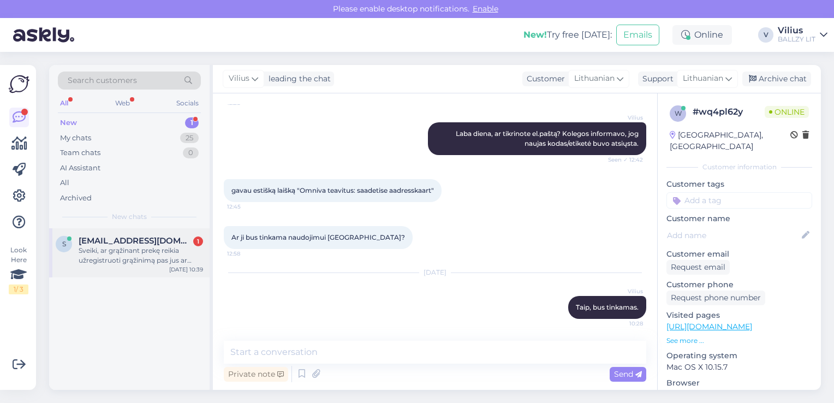
click at [151, 261] on div "Sveiki, ar grąžinant prekę reikia užregistruoti grąžinimą pas jus ar tiesiog iš…" at bounding box center [141, 256] width 124 height 20
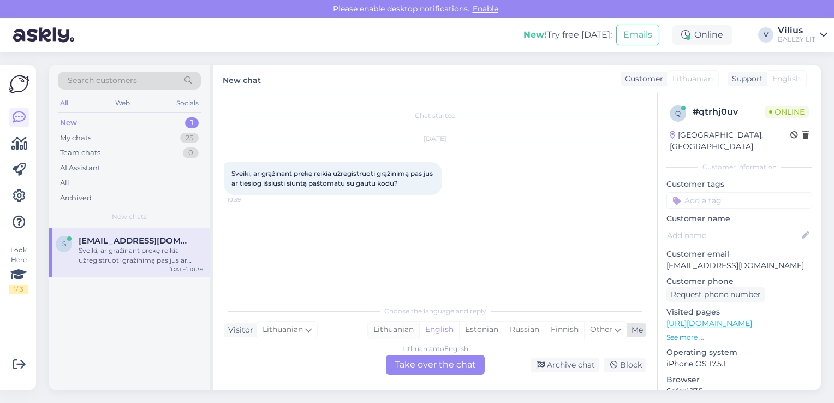
click at [406, 323] on div "Lithuanian" at bounding box center [393, 329] width 51 height 16
click at [417, 370] on div "Lithuanian to Lithuanian Take over the chat" at bounding box center [435, 365] width 99 height 20
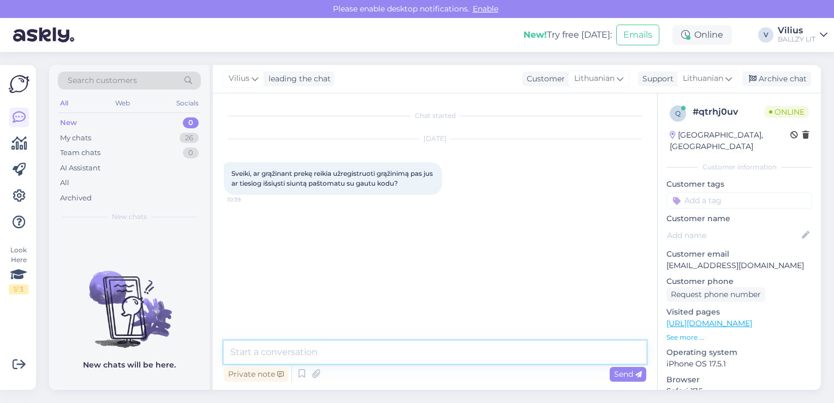
click at [400, 357] on textarea at bounding box center [435, 351] width 422 height 23
